Goal: Find specific page/section: Find specific page/section

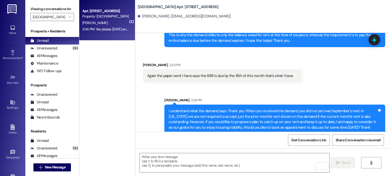
scroll to position [15770, 0]
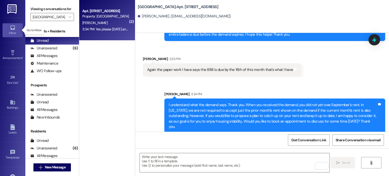
click at [11, 27] on icon at bounding box center [13, 28] width 6 height 6
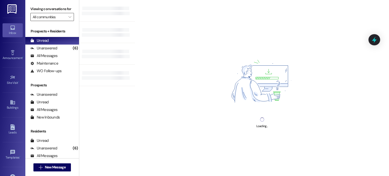
click at [41, 17] on input "All communities" at bounding box center [49, 17] width 33 height 8
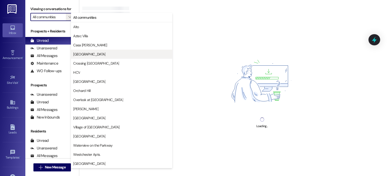
click at [77, 54] on span "[GEOGRAPHIC_DATA]" at bounding box center [89, 54] width 32 height 5
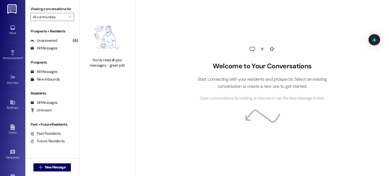
type input "[GEOGRAPHIC_DATA]"
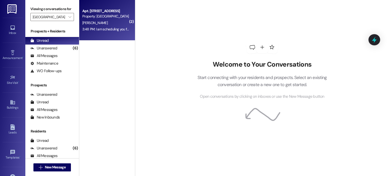
click at [105, 15] on div "Property: [GEOGRAPHIC_DATA]" at bounding box center [105, 16] width 47 height 5
click at [104, 16] on div "Property: [GEOGRAPHIC_DATA]" at bounding box center [105, 16] width 47 height 5
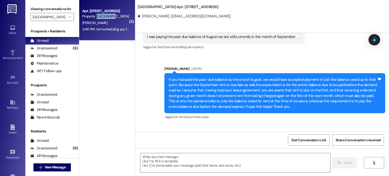
scroll to position [15674, 0]
